Goal: Check status: Check status

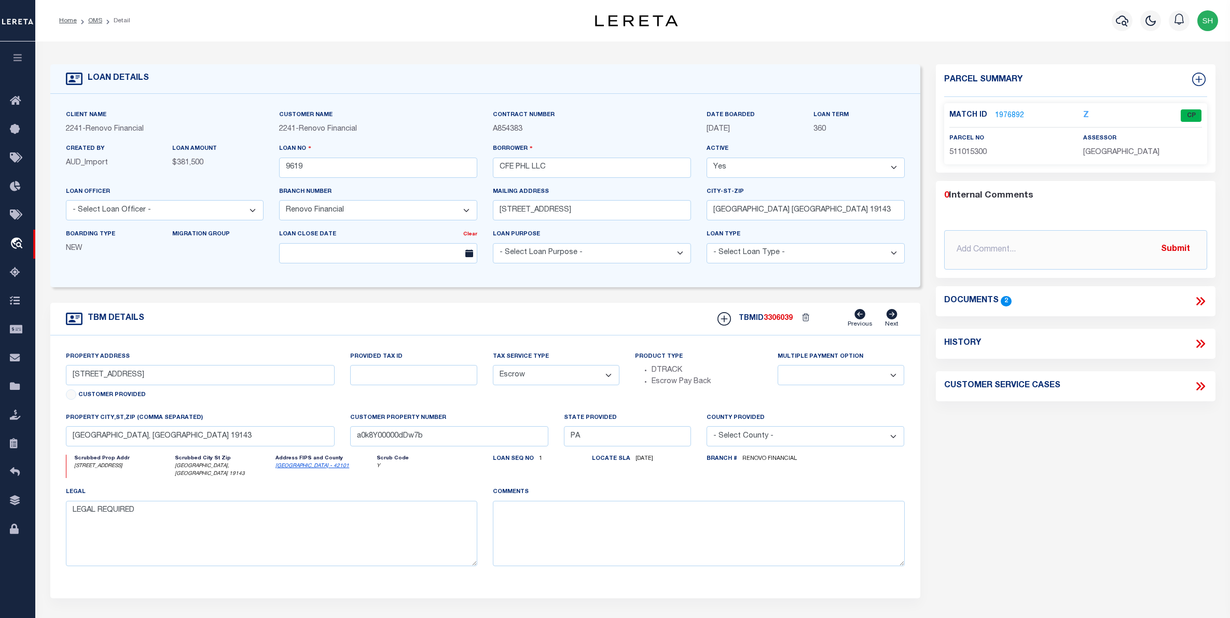
select select "25066"
select select "Escrow"
click at [9, 239] on link "travel_explore Order Management System" at bounding box center [17, 244] width 35 height 29
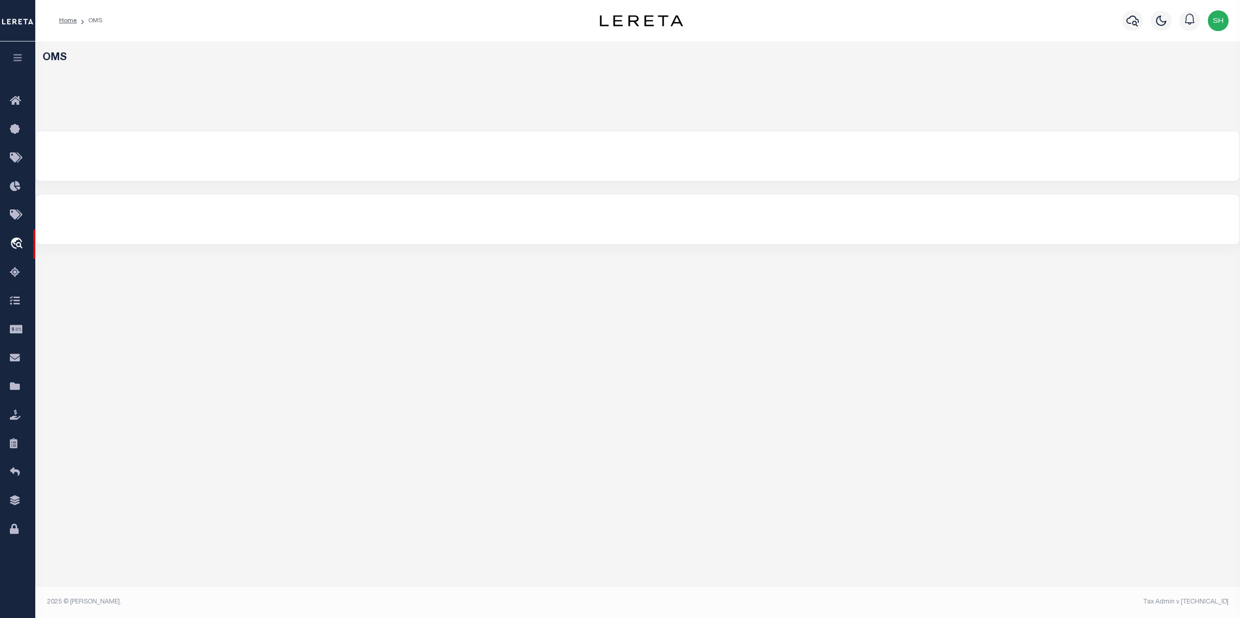
select select "200"
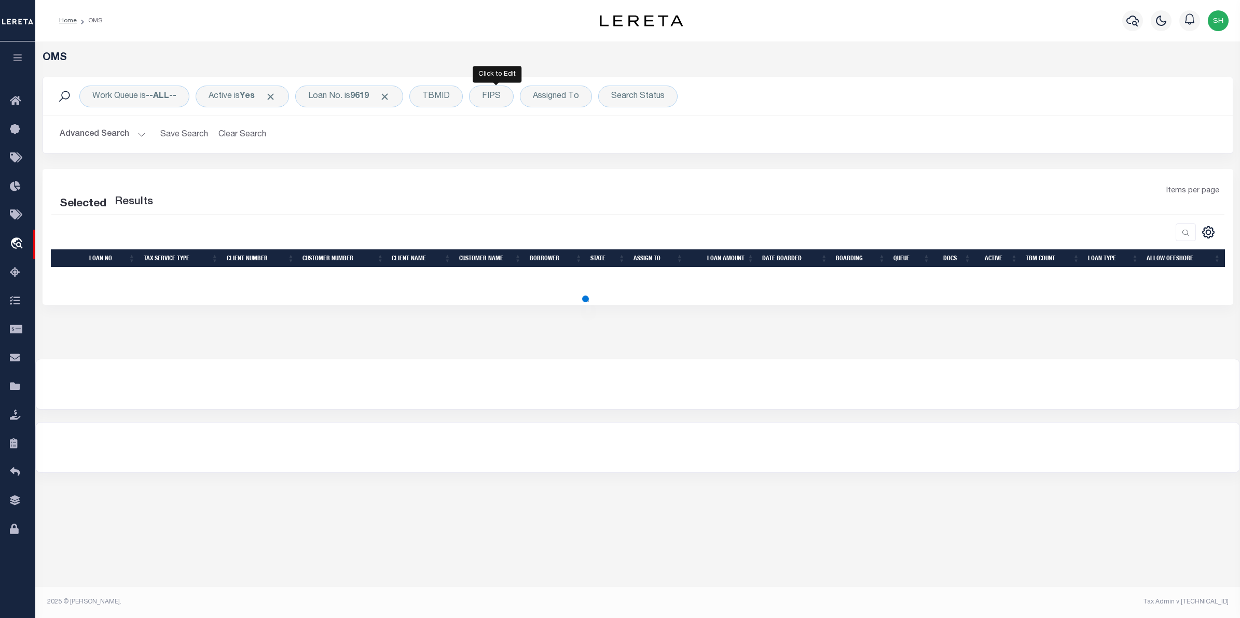
select select "200"
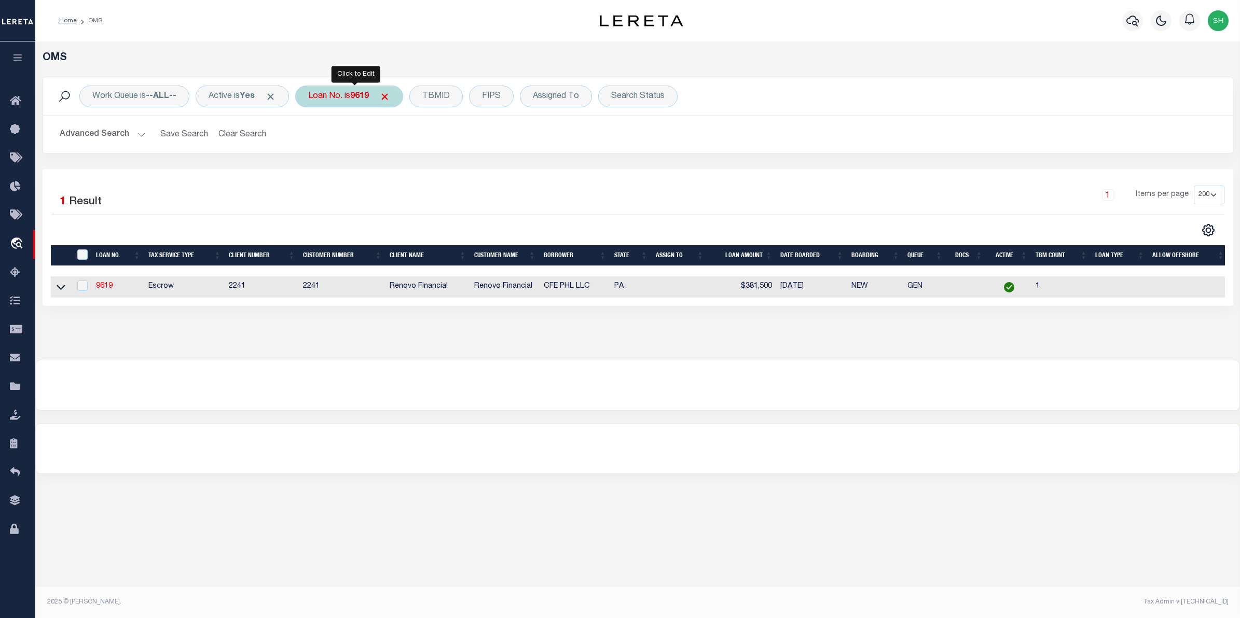
click at [349, 100] on div "Loan No. is 9619" at bounding box center [349, 97] width 108 height 22
type input "111271"
click at [444, 174] on input "Apply" at bounding box center [446, 169] width 31 height 17
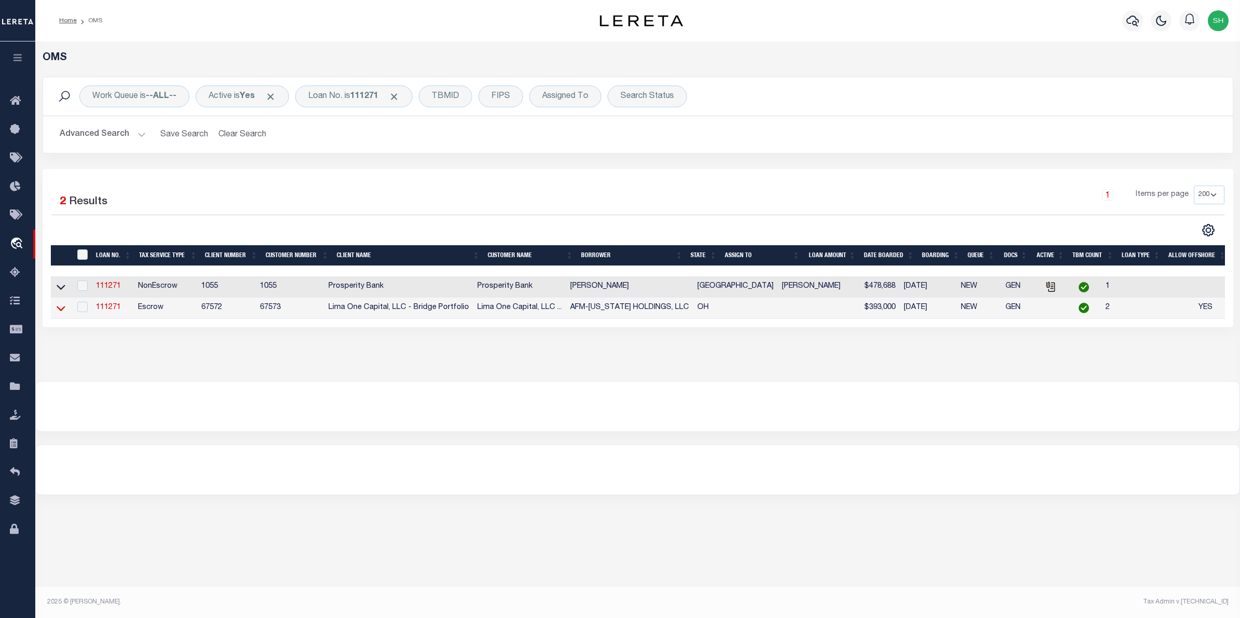
click at [61, 308] on icon at bounding box center [61, 308] width 9 height 11
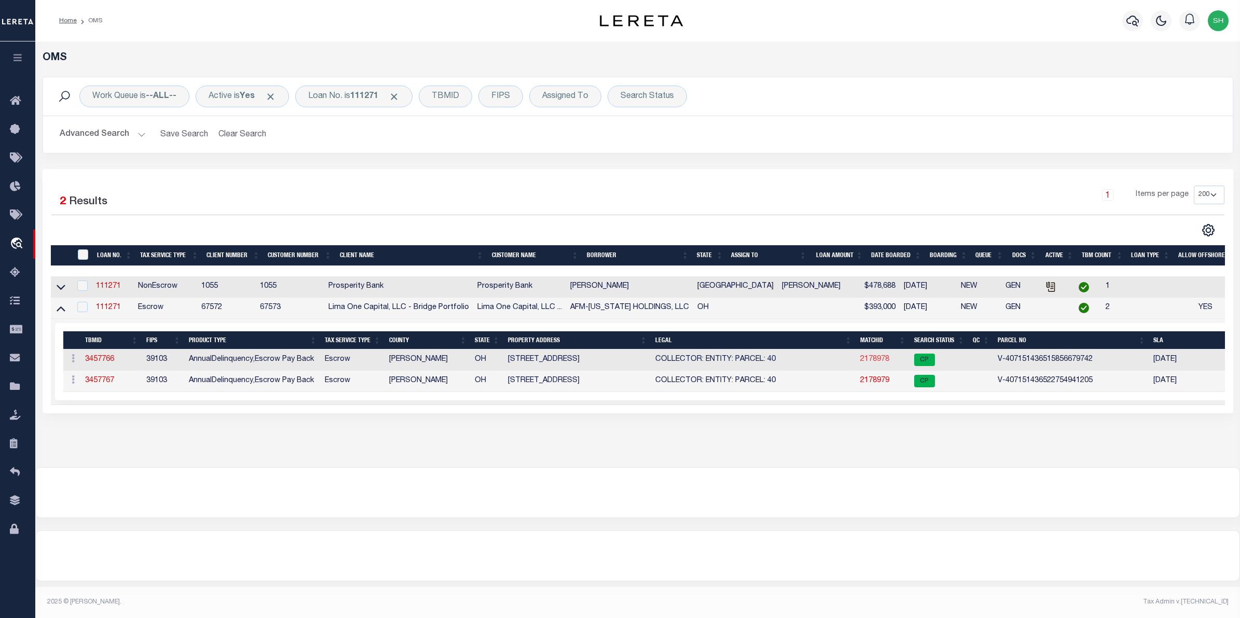
click at [869, 363] on link "2178978" at bounding box center [874, 359] width 29 height 7
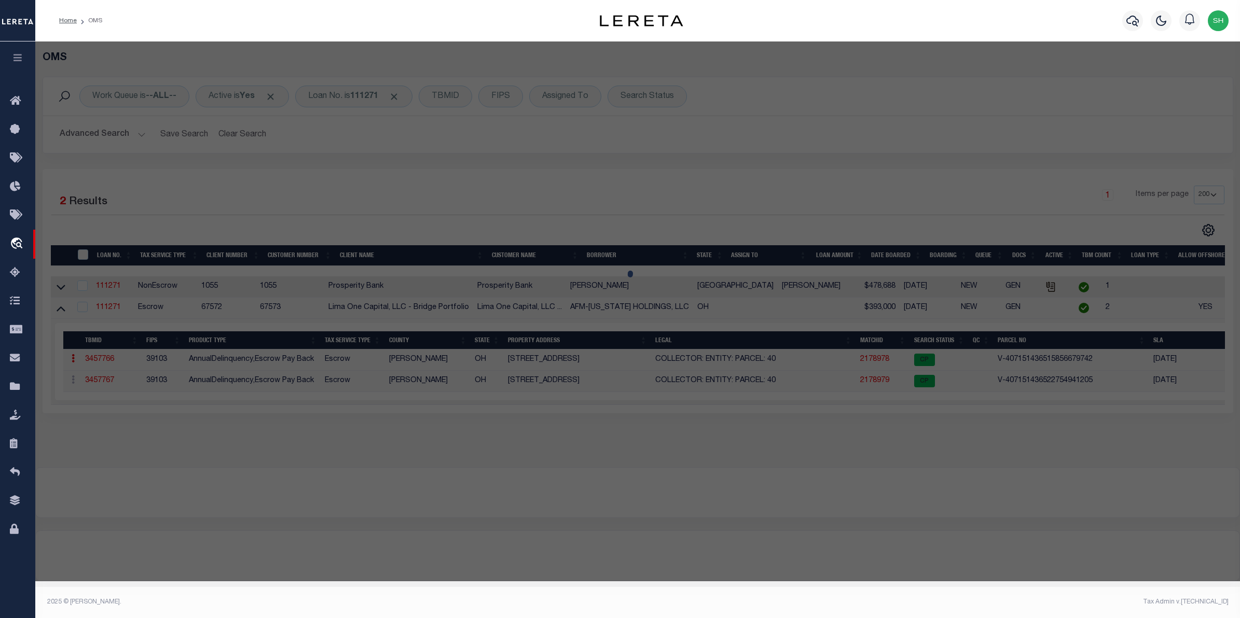
checkbox input "false"
select select "CP"
select select "AGW"
select select
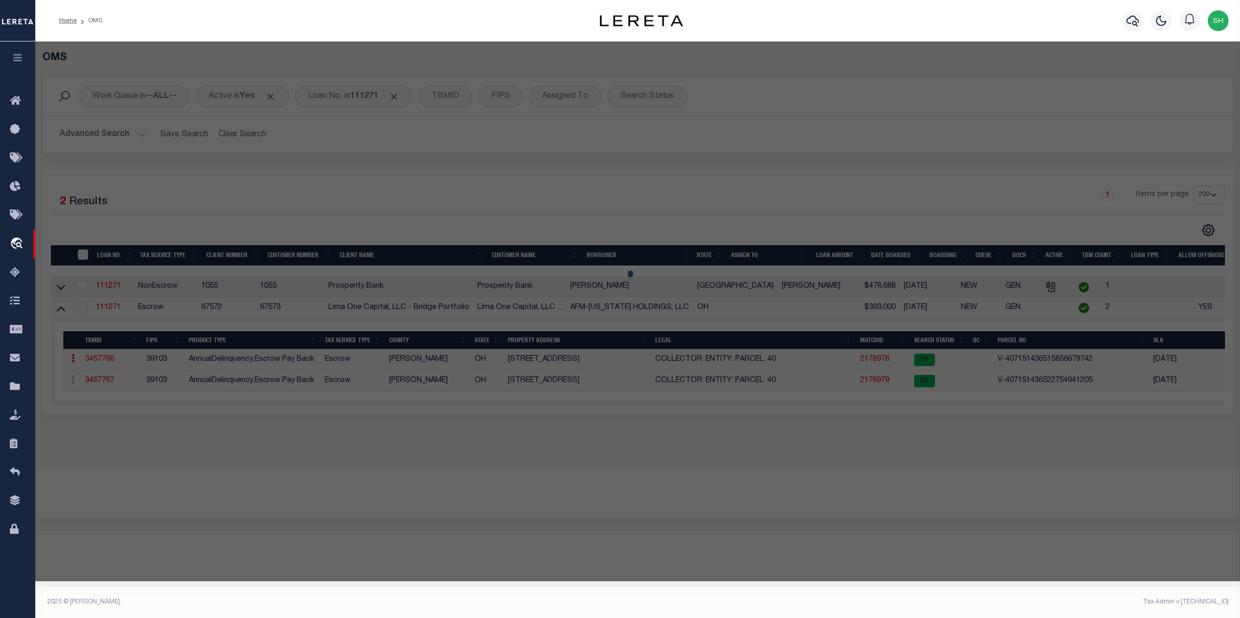
type input "147 THIRD STREET"
checkbox input "false"
type input "WADSWORTH OH 44281"
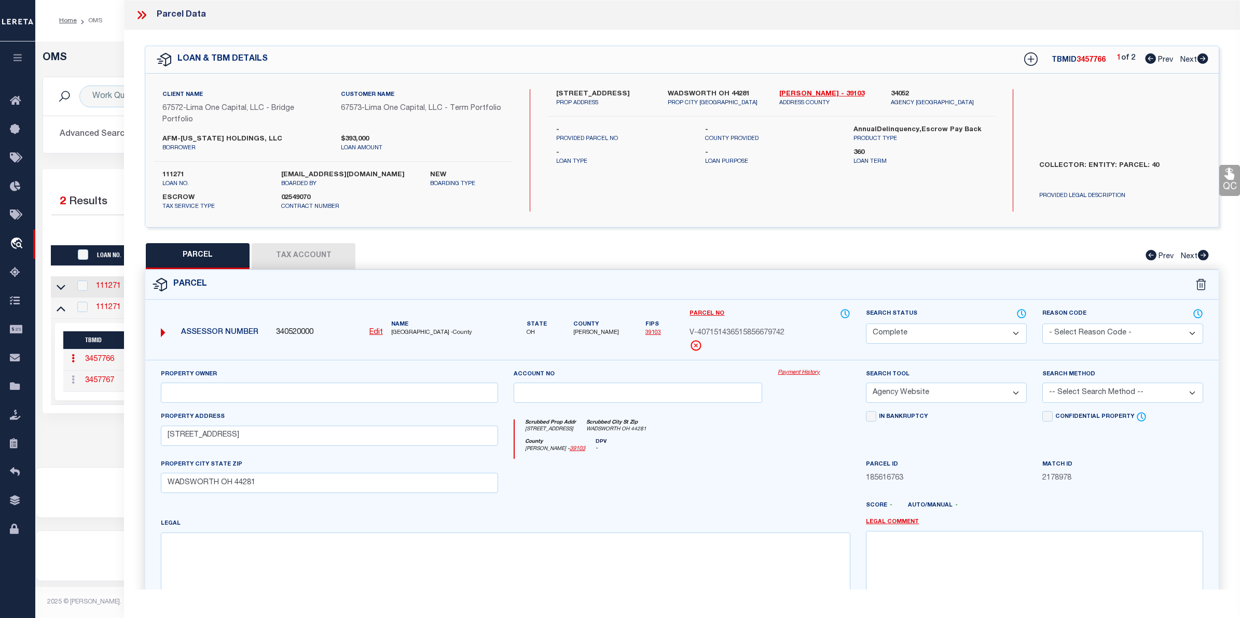
click at [806, 379] on div "Payment History" at bounding box center [814, 390] width 88 height 43
click at [806, 374] on link "Payment History" at bounding box center [814, 373] width 73 height 9
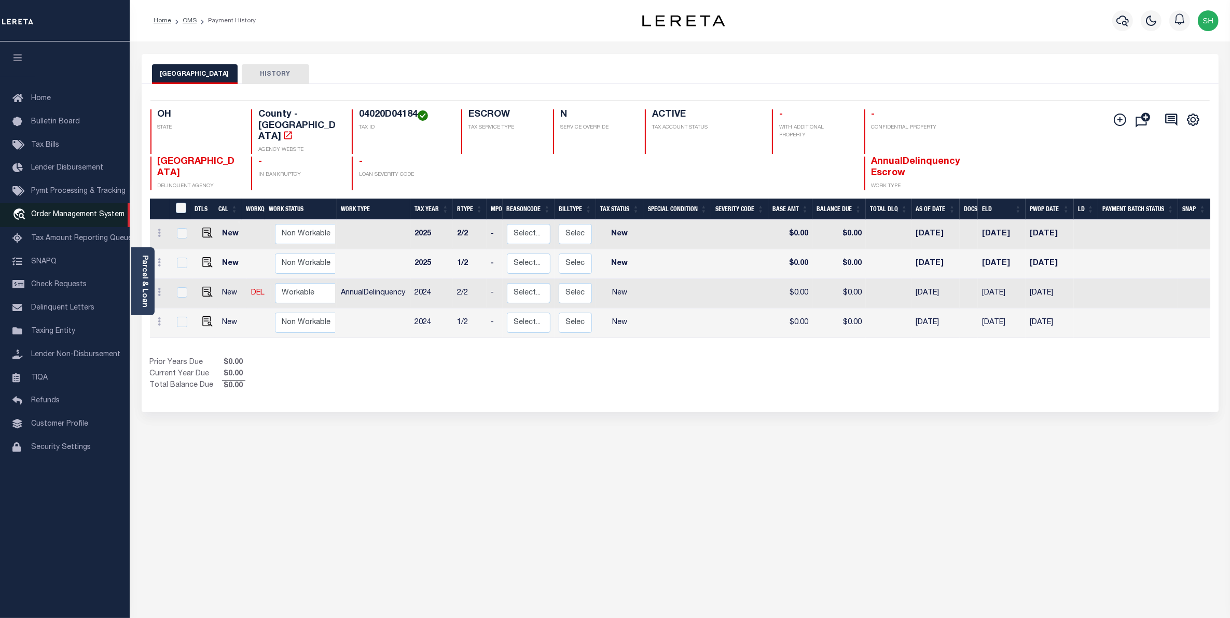
click at [65, 218] on span "Order Management System" at bounding box center [77, 214] width 93 height 7
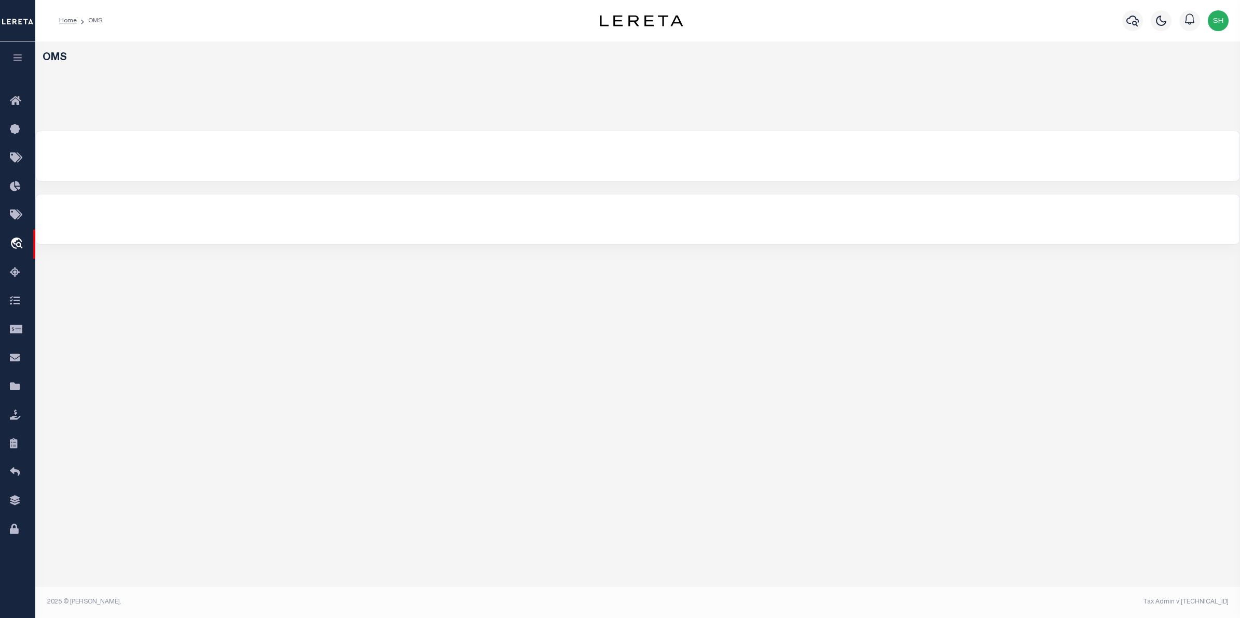
select select "200"
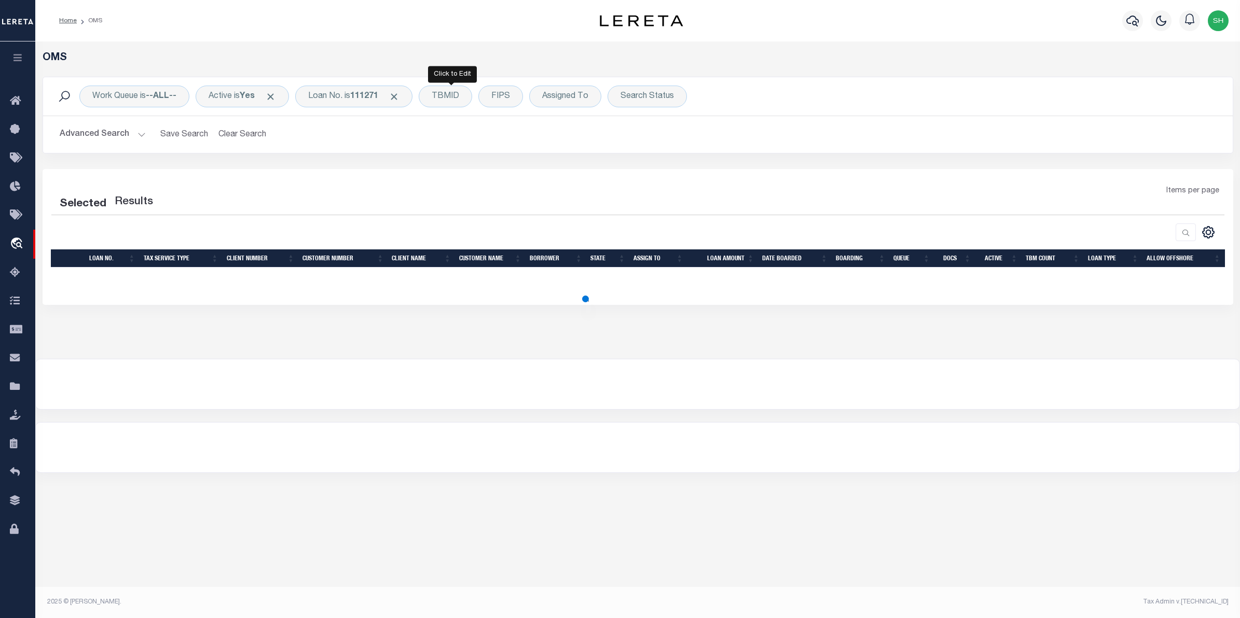
select select "200"
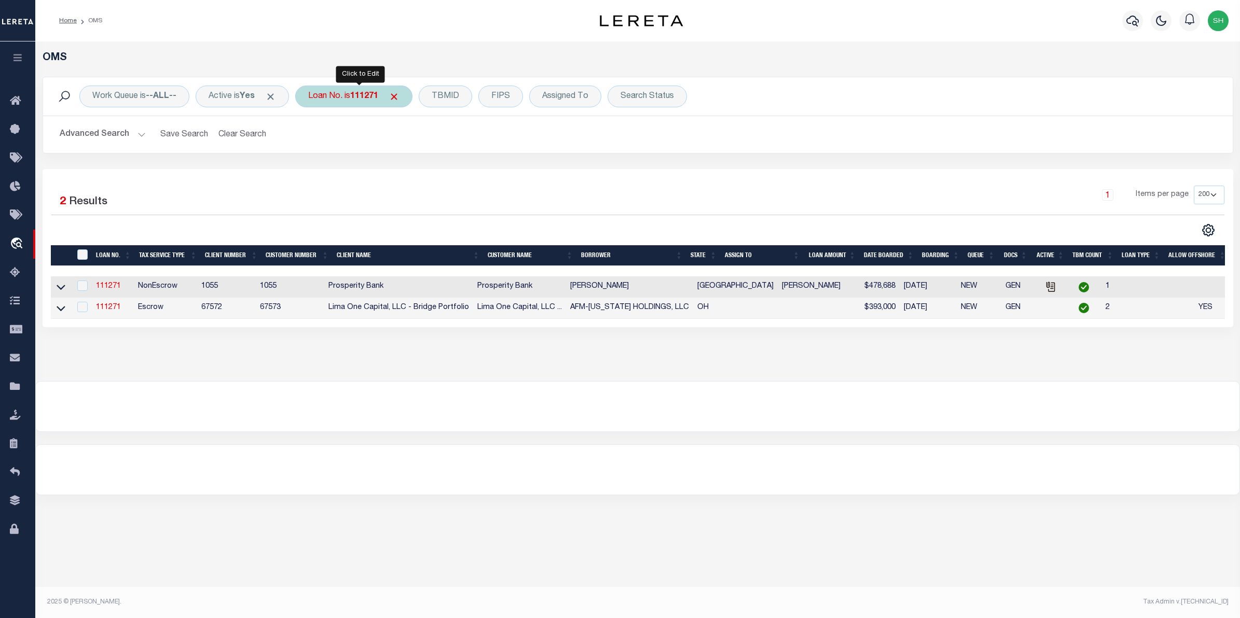
click at [343, 99] on div "Loan No. is 111271" at bounding box center [353, 97] width 117 height 22
type input "113178"
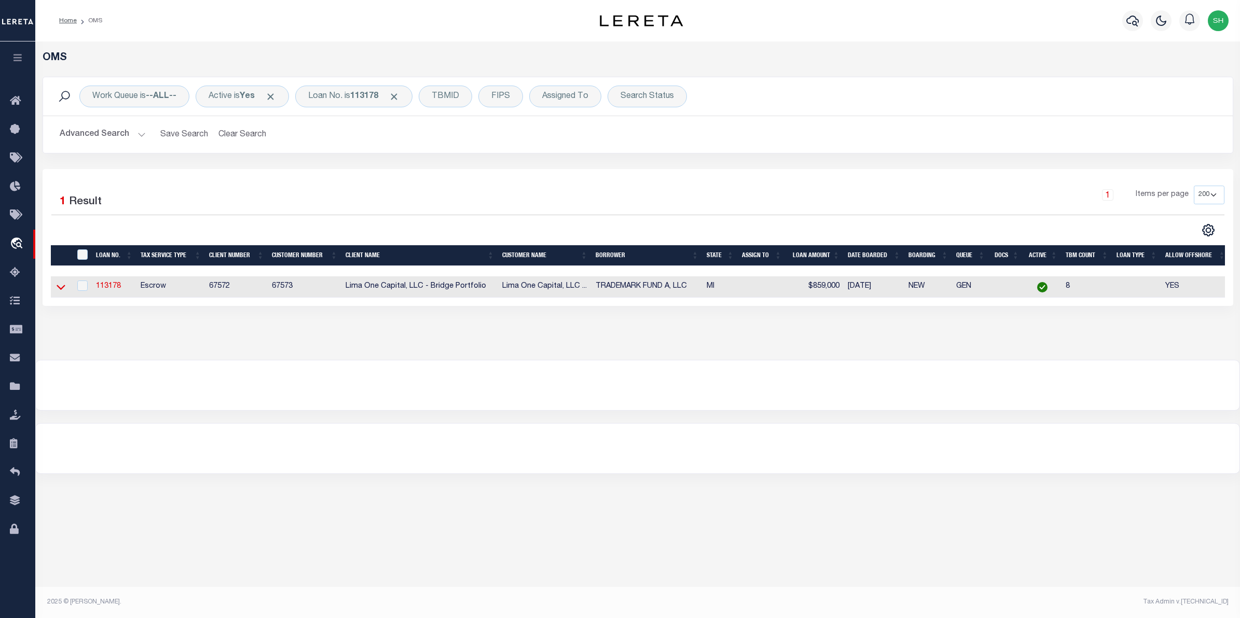
click at [63, 288] on icon at bounding box center [61, 287] width 9 height 11
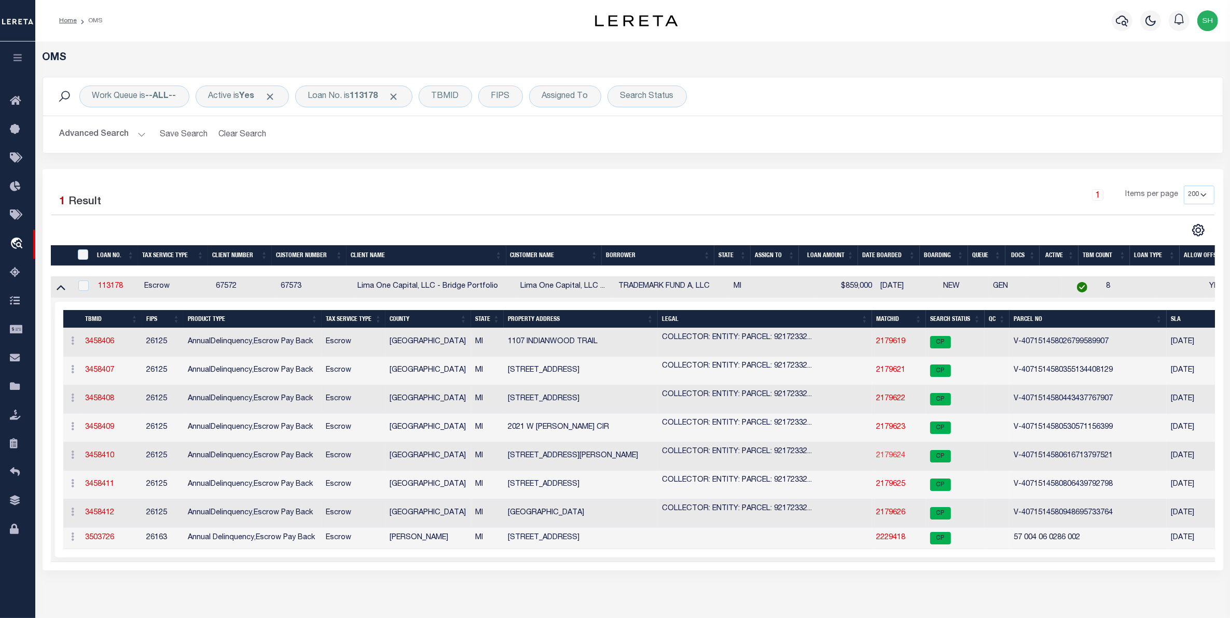
click at [888, 458] on link "2179624" at bounding box center [890, 455] width 29 height 7
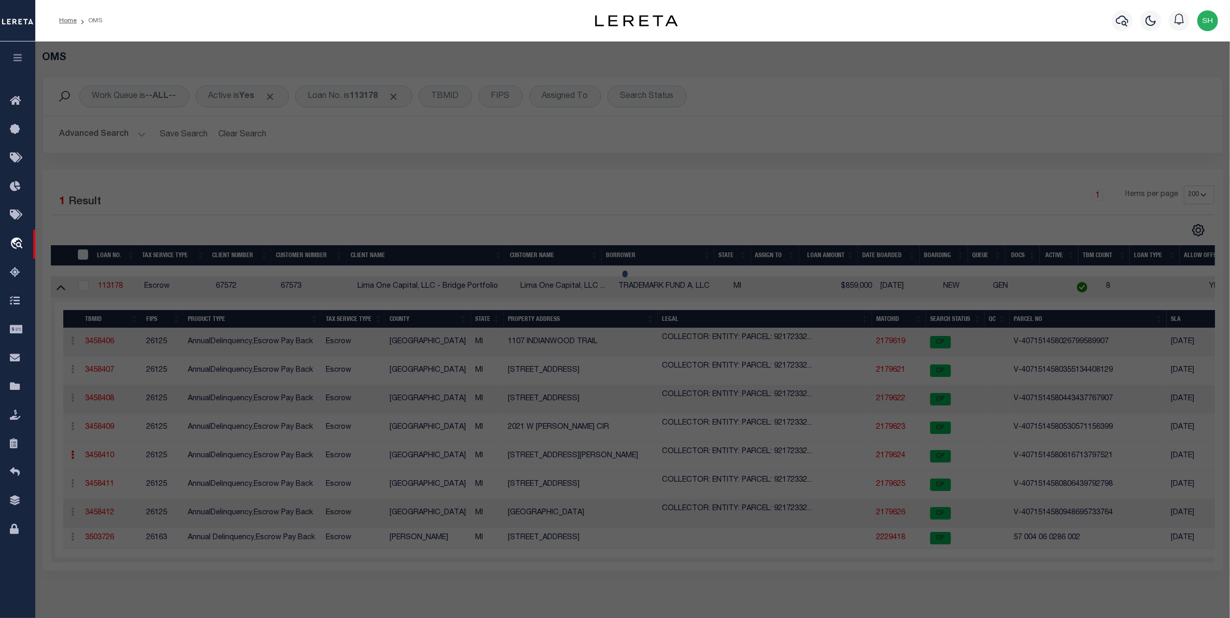
checkbox input "false"
select select "CP"
select select "AGW"
select select
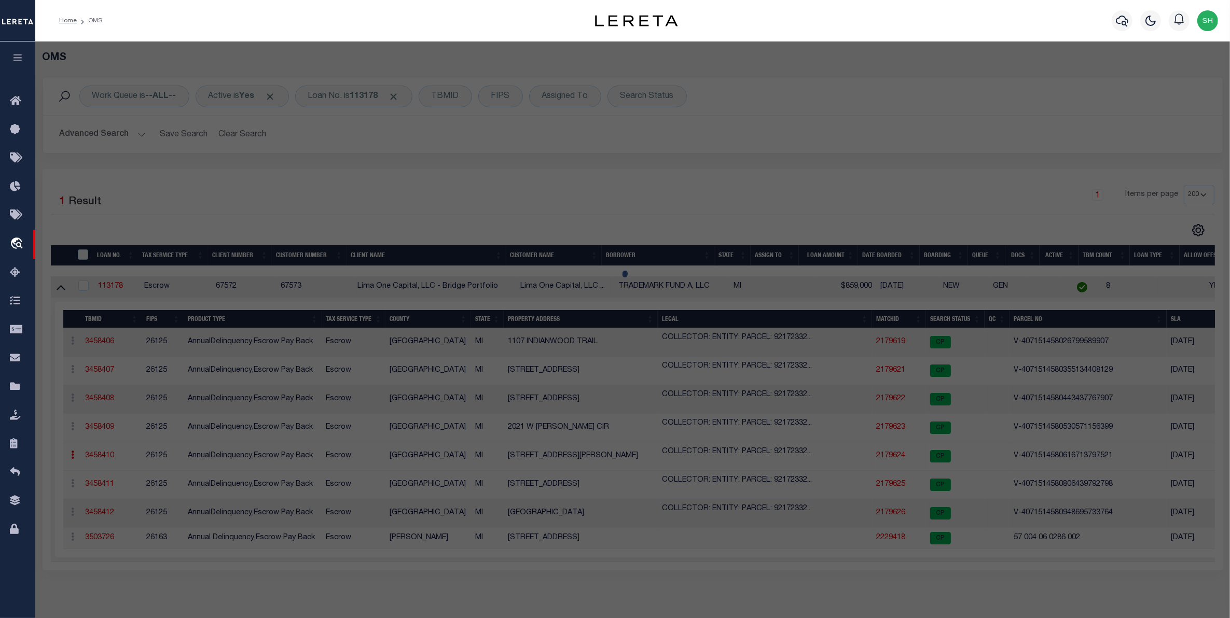
type input "[STREET_ADDRESS][PERSON_NAME]"
checkbox input "false"
type input "LIVONIA MI 48154"
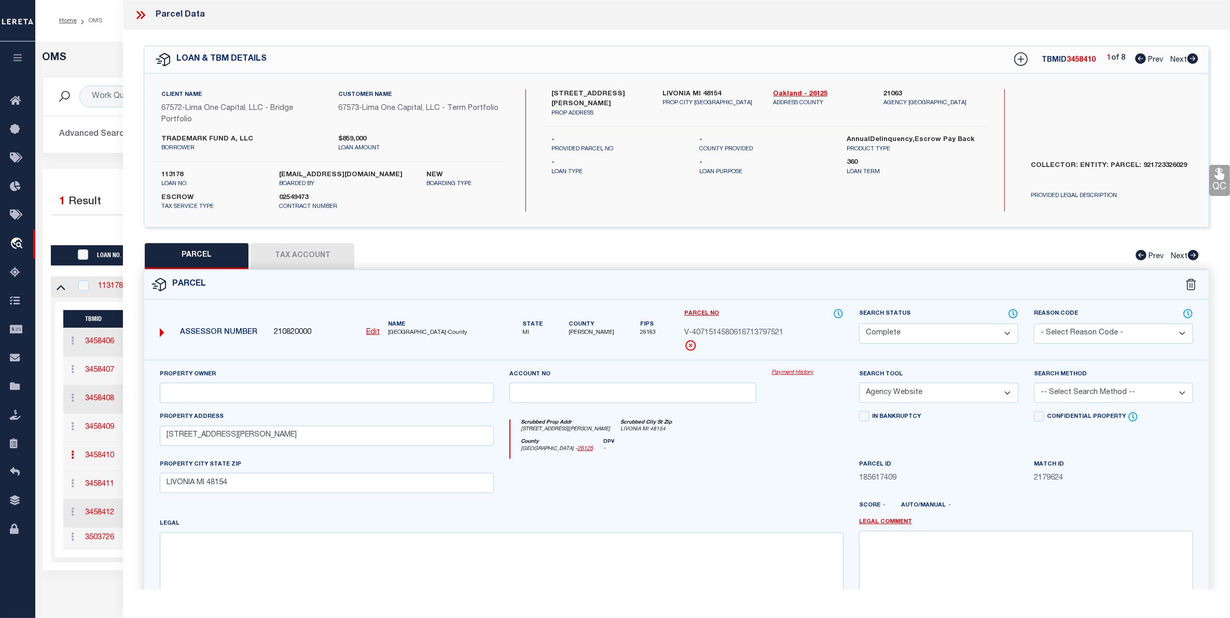
click at [788, 374] on link "Payment History" at bounding box center [808, 373] width 72 height 9
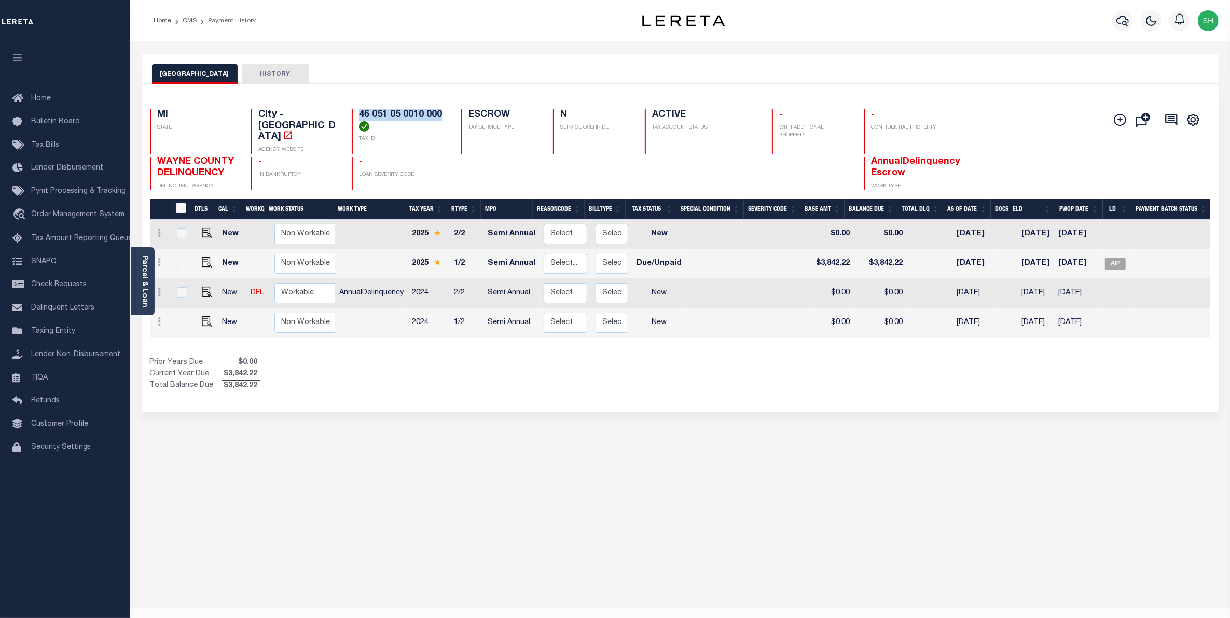
drag, startPoint x: 445, startPoint y: 113, endPoint x: 359, endPoint y: 109, distance: 85.7
click at [359, 109] on div "Selected 4 Results 1 Items per page 25 50 100 MI STATE City - MI AGENCY WEBSITE…" at bounding box center [680, 146] width 1076 height 90
copy h4 "46 051 05 0010 000"
click at [148, 294] on link "Parcel & Loan" at bounding box center [144, 281] width 7 height 52
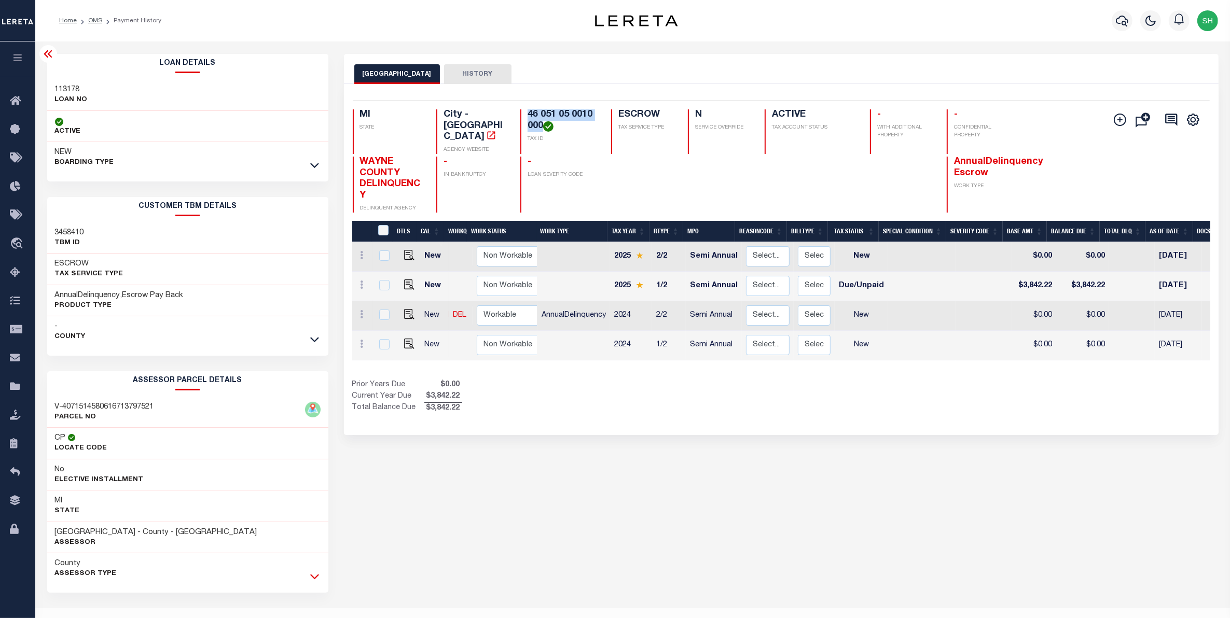
click at [313, 576] on icon at bounding box center [314, 576] width 9 height 11
